Goal: Task Accomplishment & Management: Manage account settings

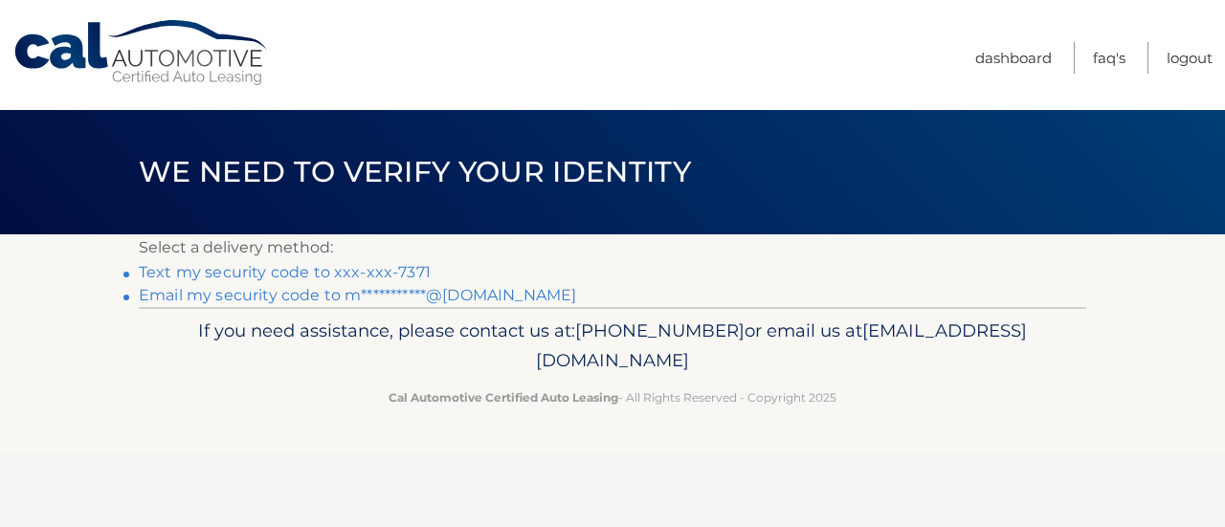
click at [412, 290] on link "**********" at bounding box center [357, 295] width 437 height 18
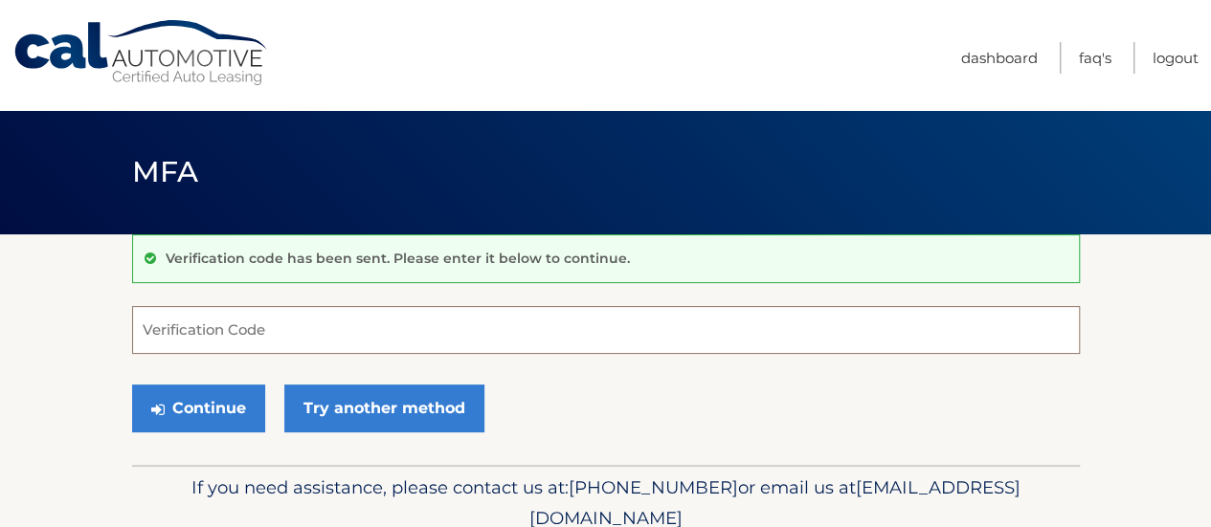
click at [423, 331] on input "Verification Code" at bounding box center [605, 330] width 947 height 48
paste input "797317"
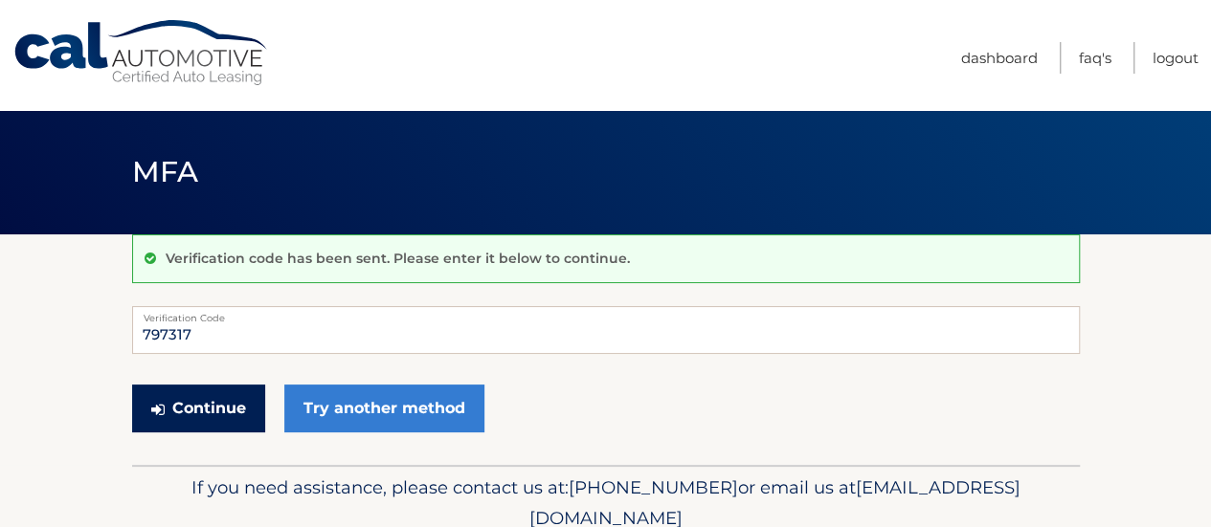
click at [218, 407] on button "Continue" at bounding box center [198, 409] width 133 height 48
click at [286, 338] on input "797317" at bounding box center [605, 330] width 947 height 48
type input "797317"
click at [228, 407] on button "Continue" at bounding box center [198, 409] width 133 height 48
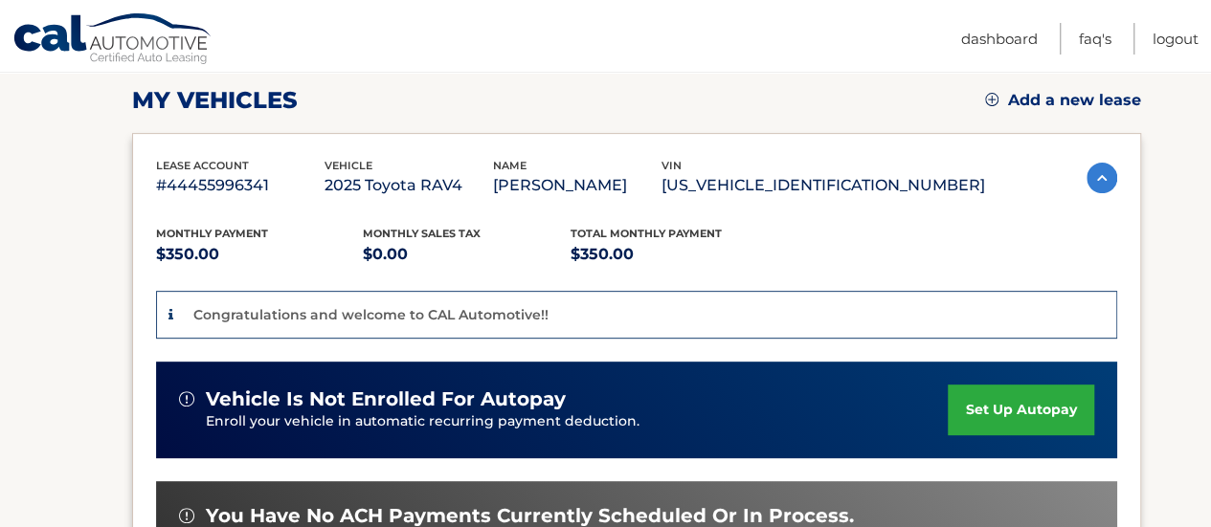
scroll to position [383, 0]
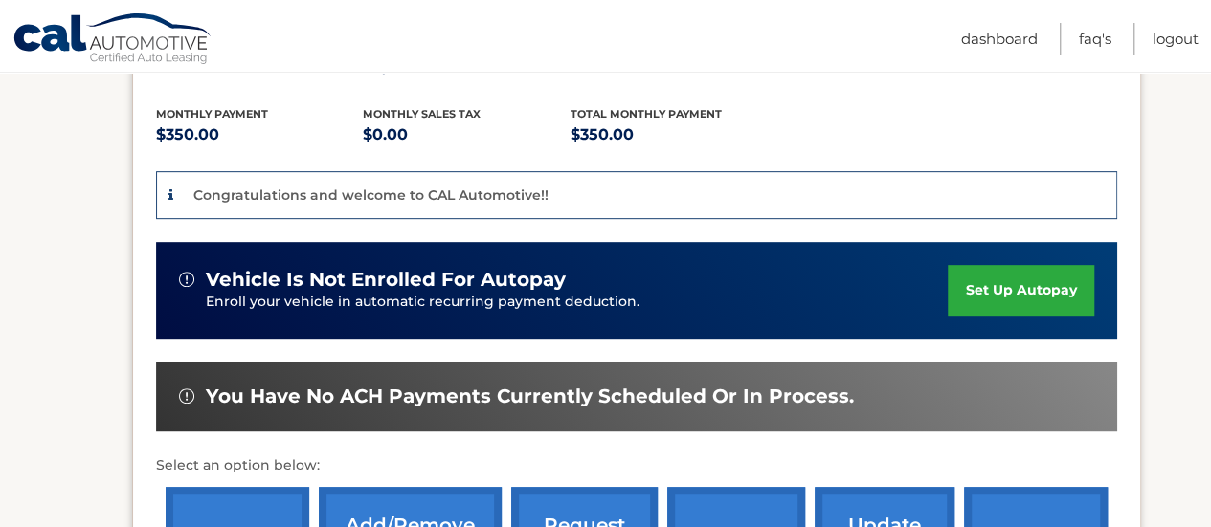
click at [1027, 292] on link "set up autopay" at bounding box center [1019, 290] width 145 height 51
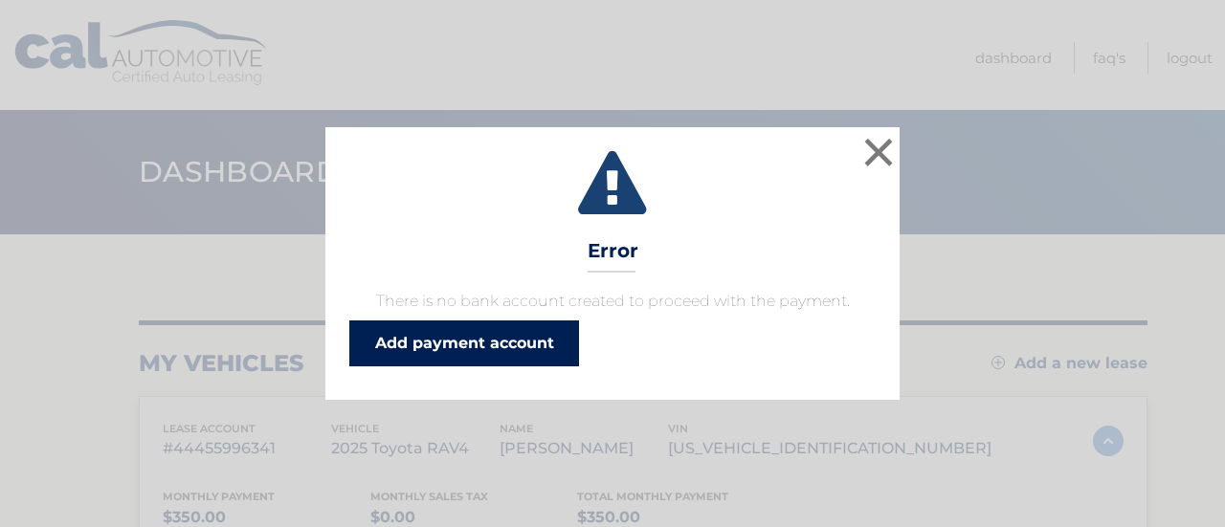
click at [517, 345] on link "Add payment account" at bounding box center [464, 344] width 230 height 46
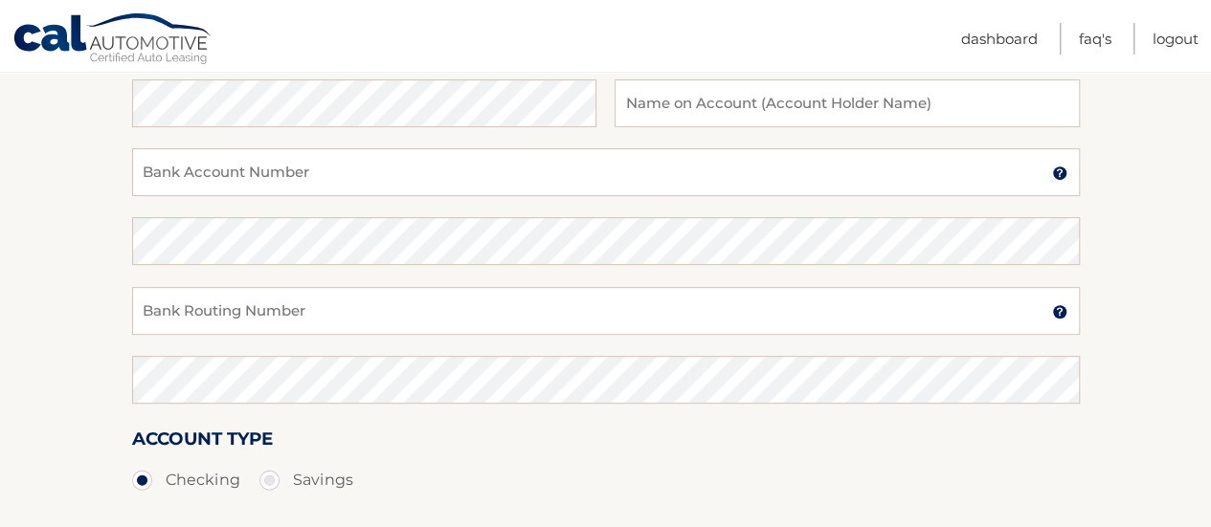
scroll to position [287, 0]
